Goal: Task Accomplishment & Management: Complete application form

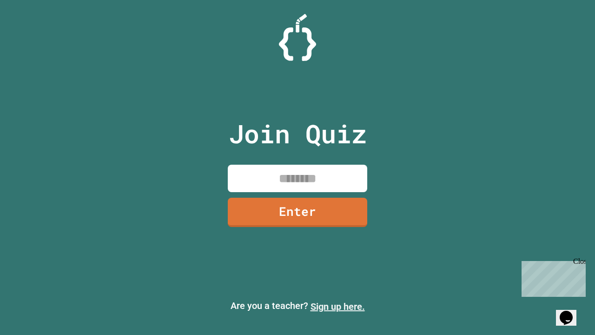
click at [337, 306] on link "Sign up here." at bounding box center [337, 306] width 54 height 11
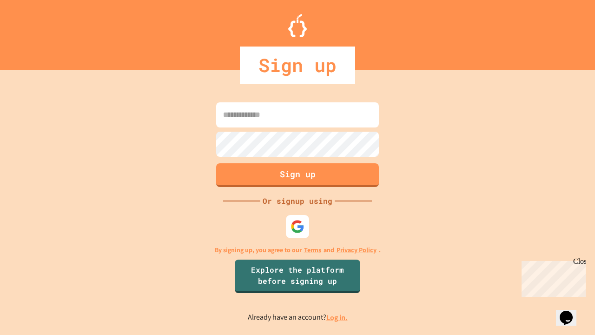
click at [337, 317] on link "Log in." at bounding box center [336, 317] width 21 height 10
